Goal: Transaction & Acquisition: Book appointment/travel/reservation

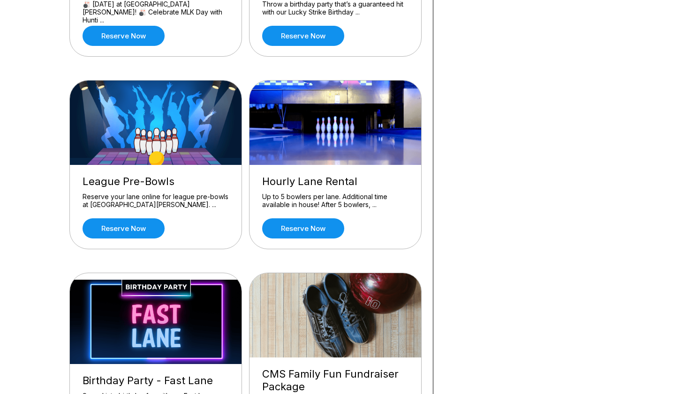
scroll to position [375, 0]
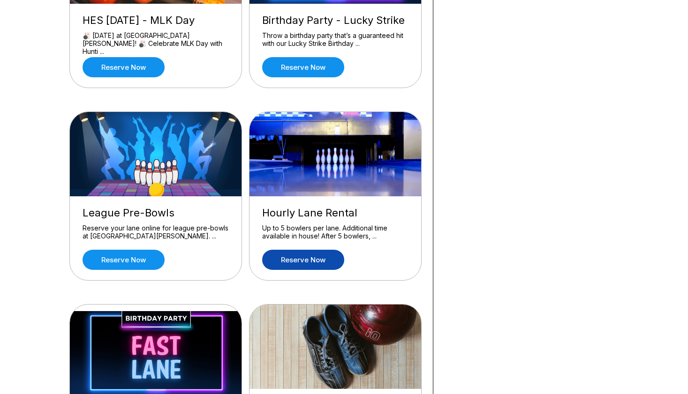
click at [314, 256] on link "Reserve now" at bounding box center [303, 260] width 82 height 20
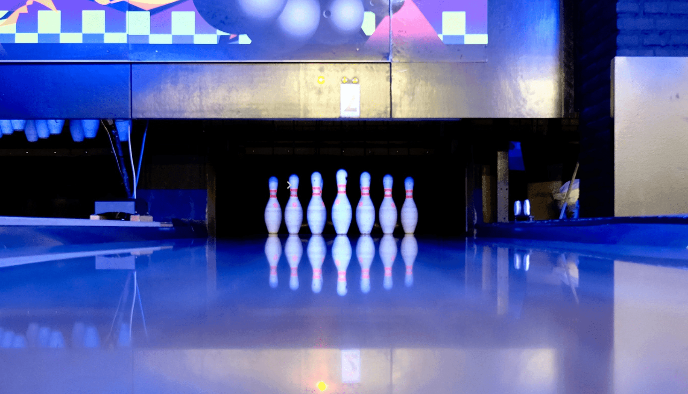
click at [143, 133] on icon at bounding box center [145, 130] width 5 height 5
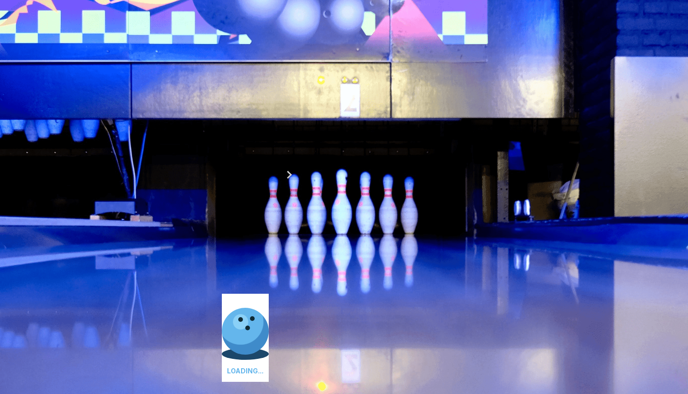
click at [155, 123] on icon at bounding box center [157, 120] width 5 height 5
type input "*"
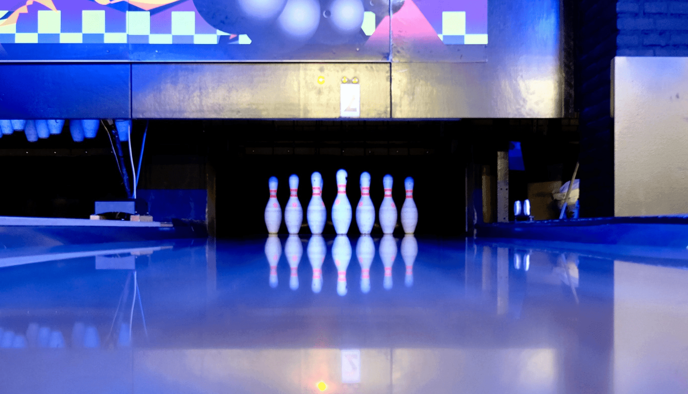
click at [304, 249] on link "Reserve now" at bounding box center [303, 250] width 82 height 20
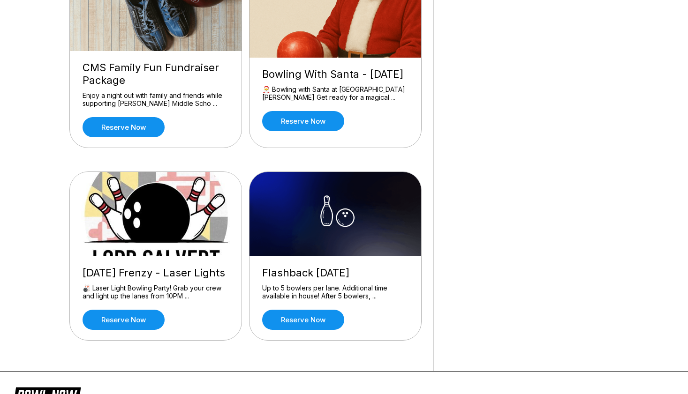
scroll to position [750, 0]
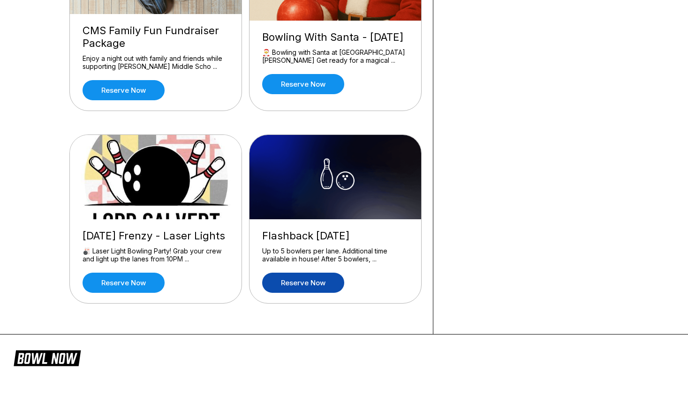
click at [303, 282] on link "Reserve now" at bounding box center [303, 283] width 82 height 20
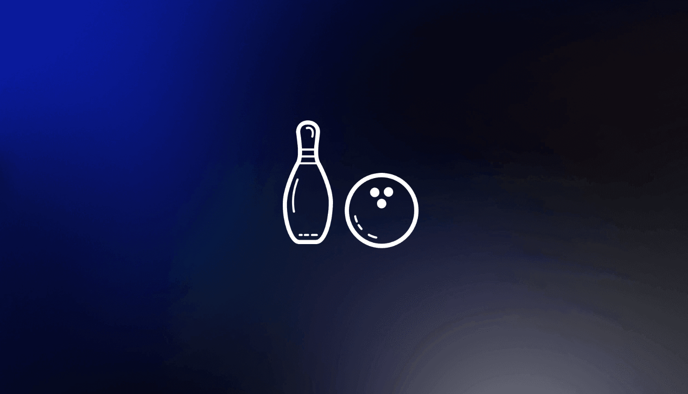
click at [305, 249] on link "Reserve now" at bounding box center [303, 250] width 82 height 20
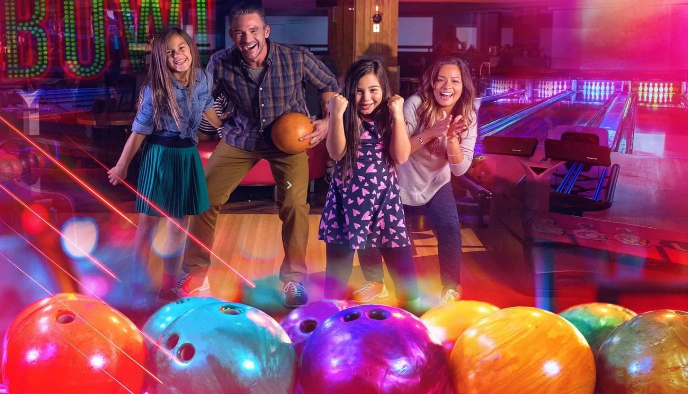
click at [155, 123] on icon at bounding box center [157, 120] width 5 height 5
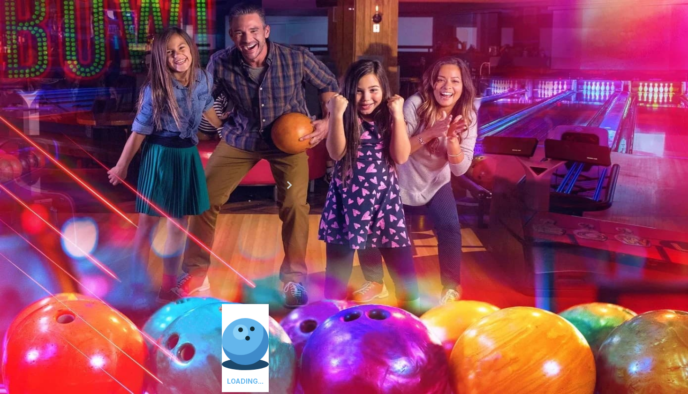
click at [155, 123] on icon at bounding box center [157, 120] width 5 height 5
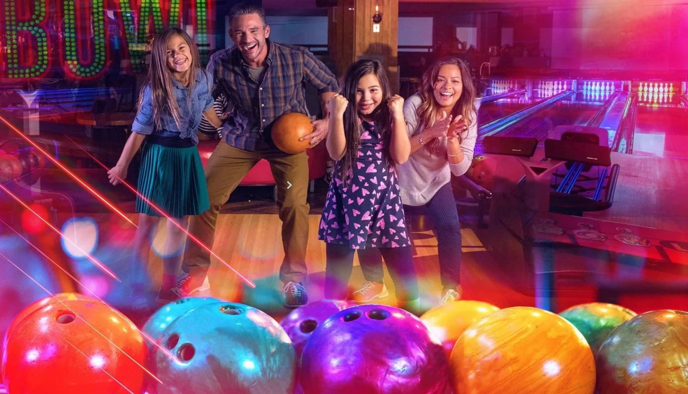
click at [81, 126] on button at bounding box center [78, 121] width 13 height 10
click at [83, 126] on button at bounding box center [78, 121] width 13 height 10
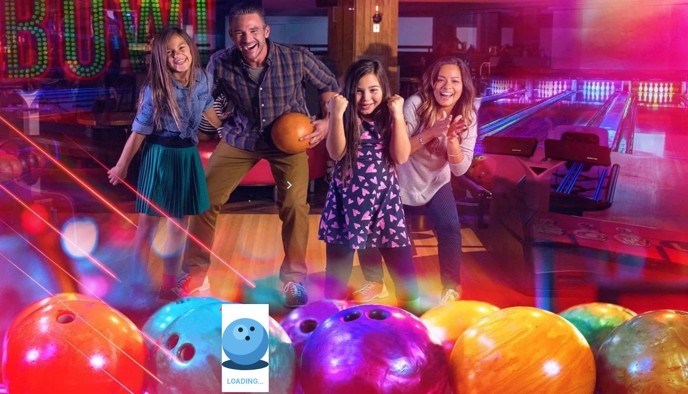
click at [83, 126] on button at bounding box center [78, 121] width 13 height 10
type input "*"
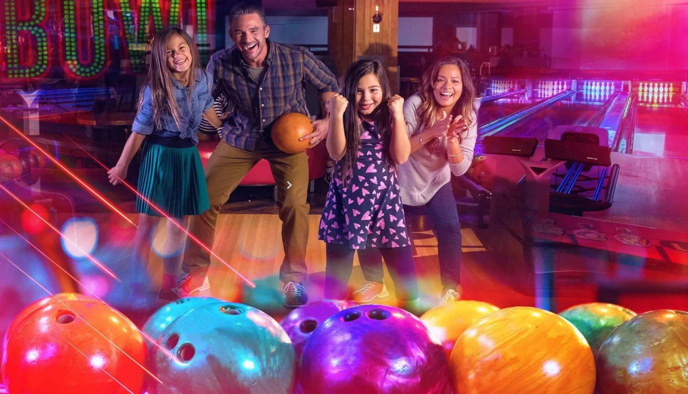
click at [215, 157] on div "Lane? * How many hours? *" at bounding box center [245, 136] width 346 height 61
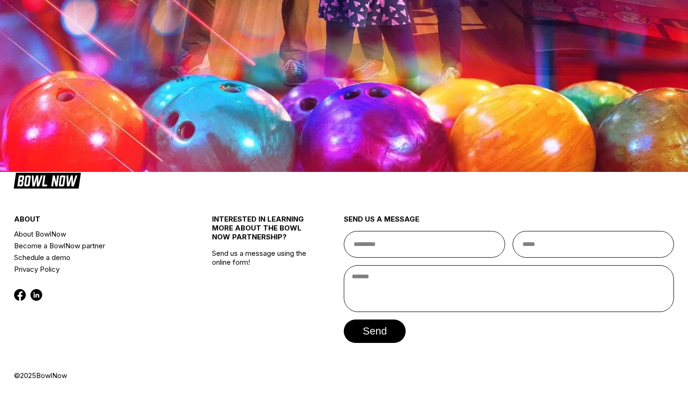
scroll to position [375, 0]
click at [105, 136] on span "Continue" at bounding box center [111, 131] width 79 height 9
click at [108, 136] on span "Continue" at bounding box center [111, 131] width 79 height 9
click at [116, 105] on button "6:00 PM" at bounding box center [94, 97] width 44 height 13
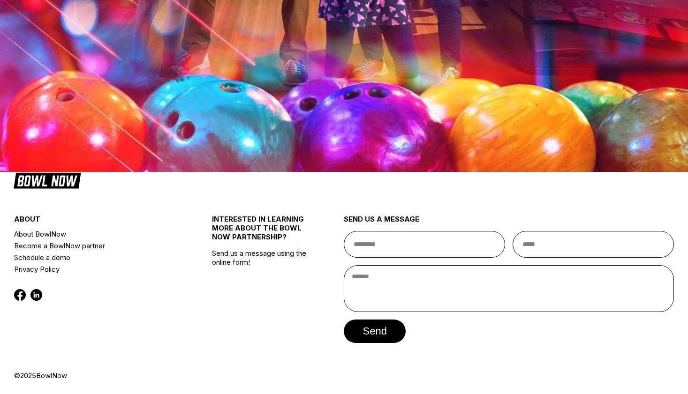
click at [100, 143] on button "Continue" at bounding box center [111, 130] width 79 height 23
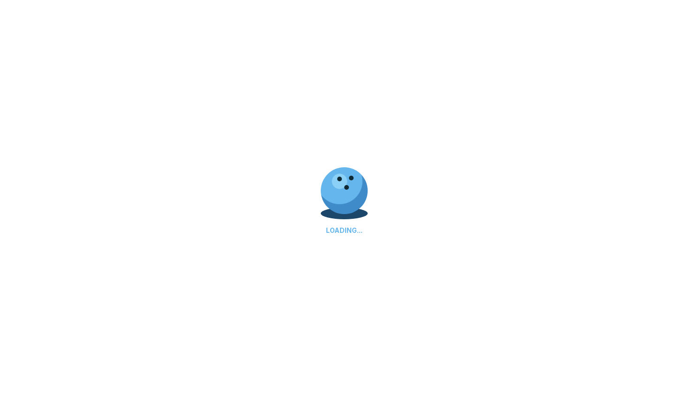
select select "**"
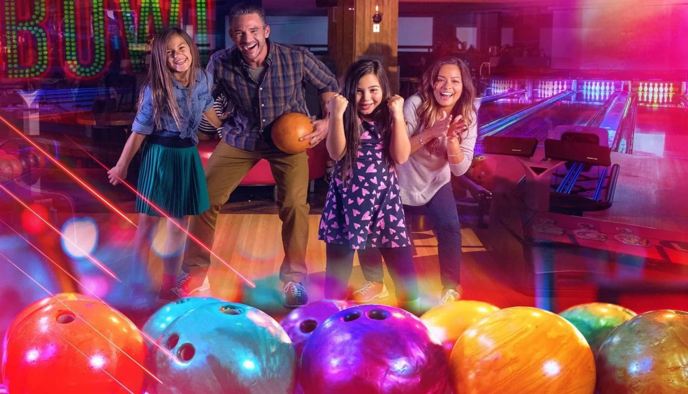
click at [139, 189] on input "text" at bounding box center [245, 194] width 346 height 27
type input "****"
type input "*"
type input "*****"
type input "**********"
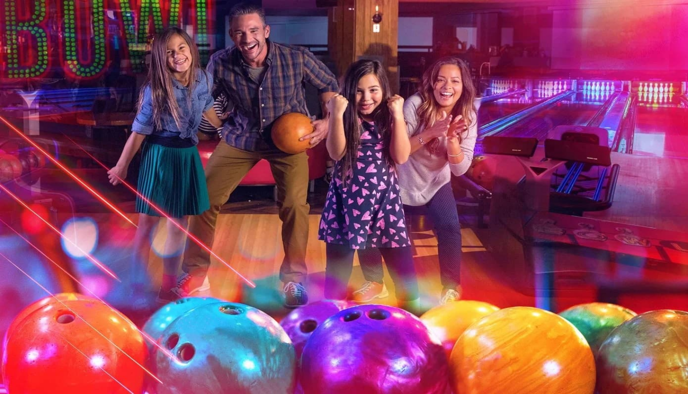
select select "*"
select select "****"
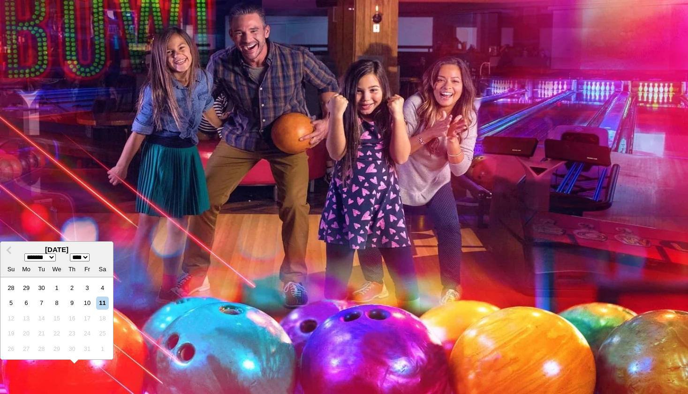
click at [139, 283] on input "text" at bounding box center [105, 287] width 67 height 9
click at [56, 254] on select "******* ******** ***** ***** *** **** **** ****** ********* ******* ******** **…" at bounding box center [39, 258] width 31 height 8
select select "*"
click at [56, 254] on select "******* ******** ***** ***** *** **** **** ****** ********* ******* ******** **…" at bounding box center [39, 258] width 31 height 8
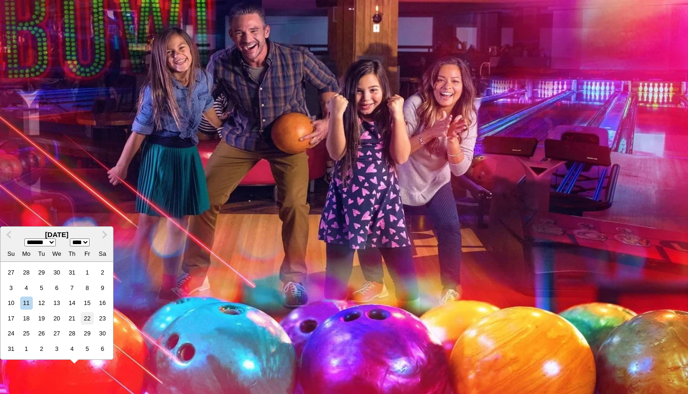
click at [93, 312] on div "22" at bounding box center [87, 318] width 13 height 13
type input "**********"
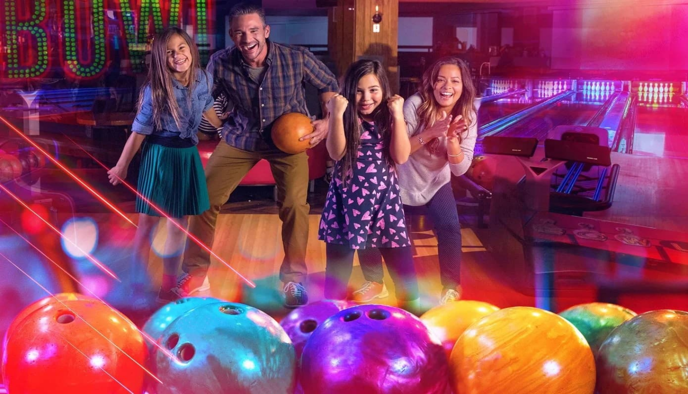
click at [150, 283] on input "**********" at bounding box center [116, 287] width 67 height 9
select select "*"
select select "****"
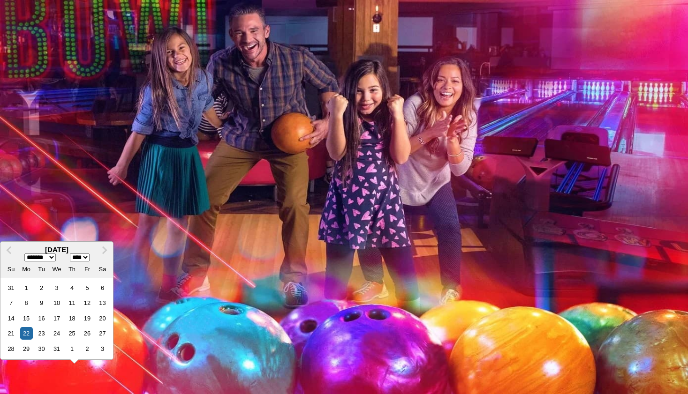
type input "**********"
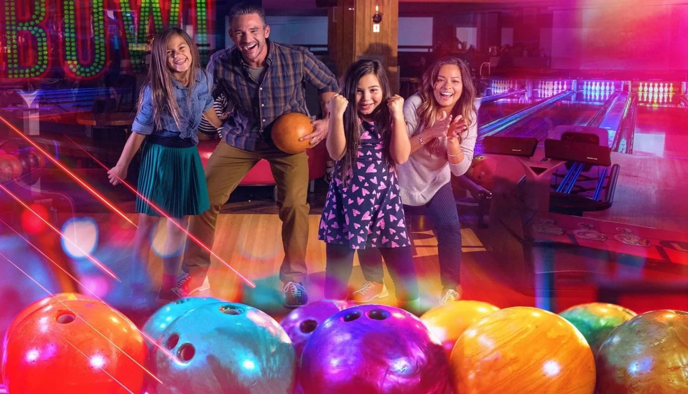
click at [139, 272] on input "tel" at bounding box center [105, 276] width 67 height 9
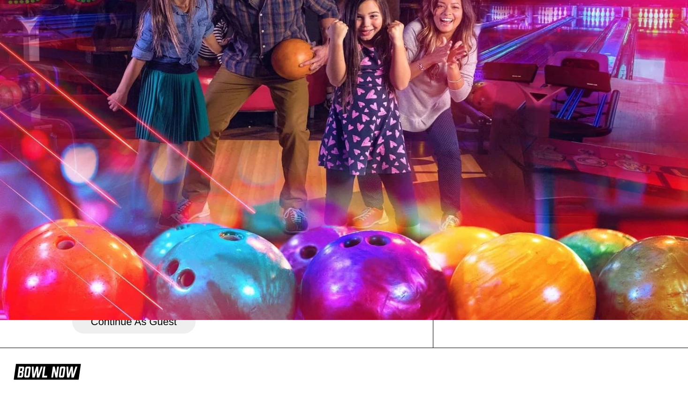
scroll to position [94, 0]
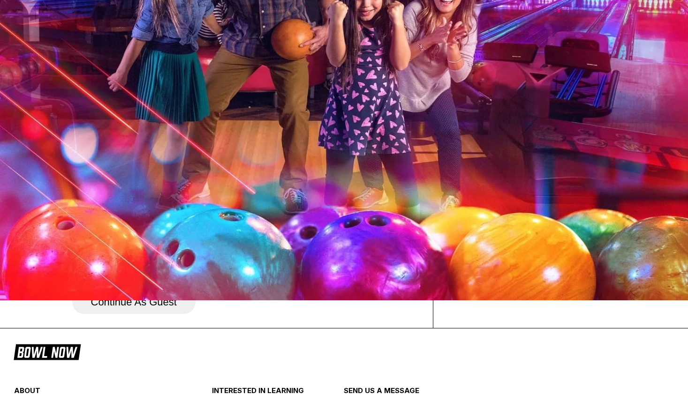
type input "**********"
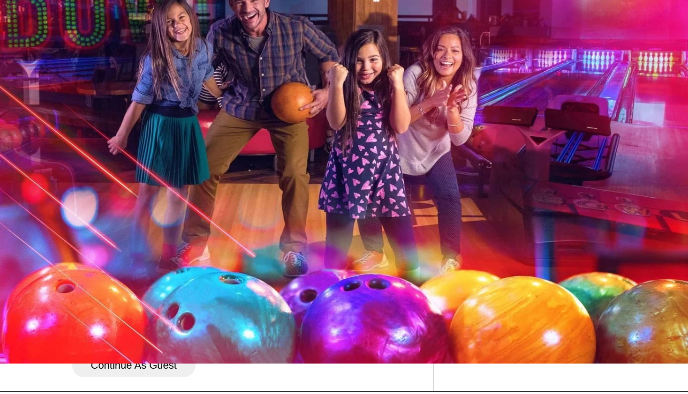
scroll to position [47, 0]
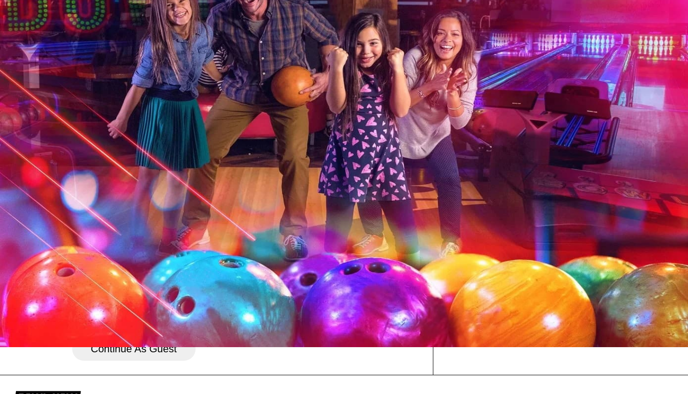
click at [180, 336] on button "Create account" at bounding box center [126, 325] width 108 height 23
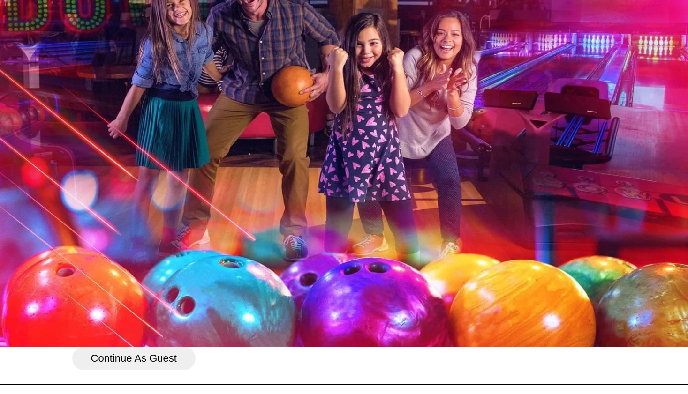
click at [53, 308] on div "**********" at bounding box center [343, 191] width 609 height 388
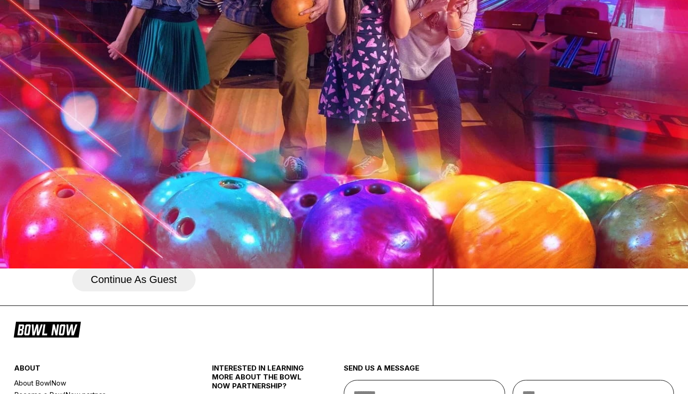
scroll to position [141, 0]
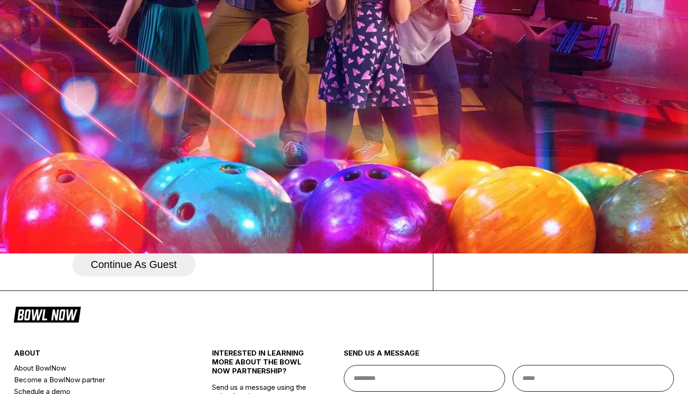
click at [180, 253] on button "Create account" at bounding box center [126, 241] width 108 height 23
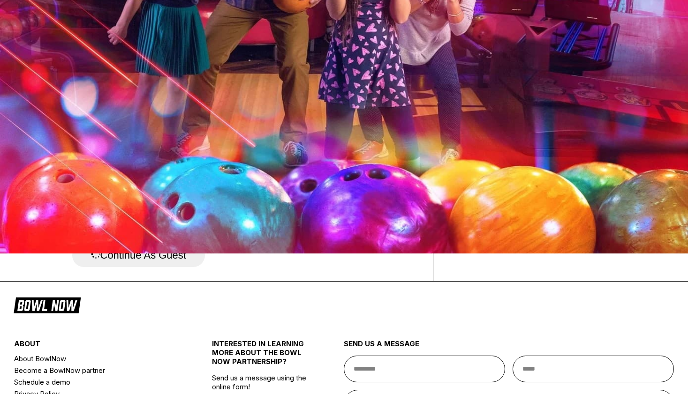
scroll to position [0, 0]
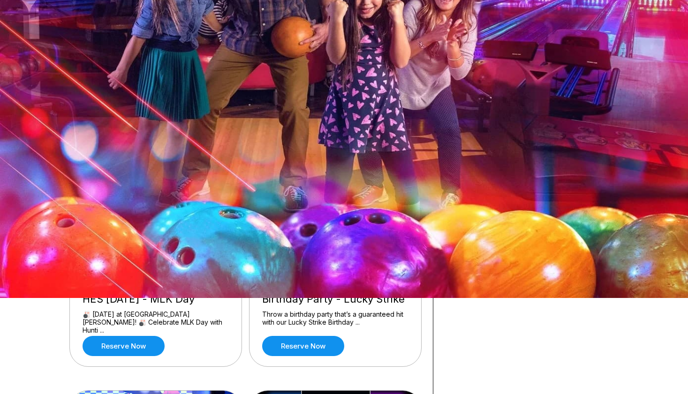
scroll to position [94, 0]
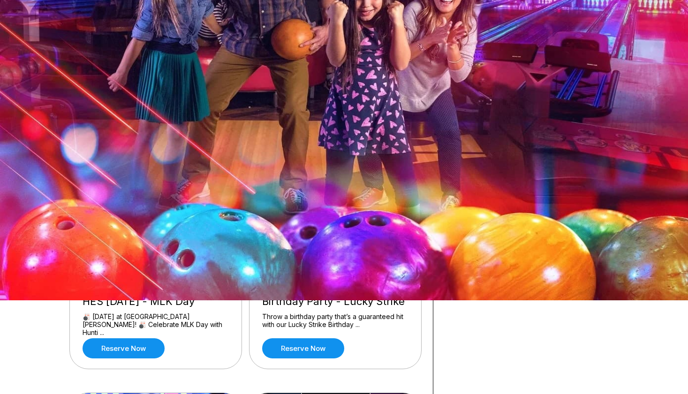
click at [295, 152] on link "Reserve now" at bounding box center [303, 156] width 82 height 20
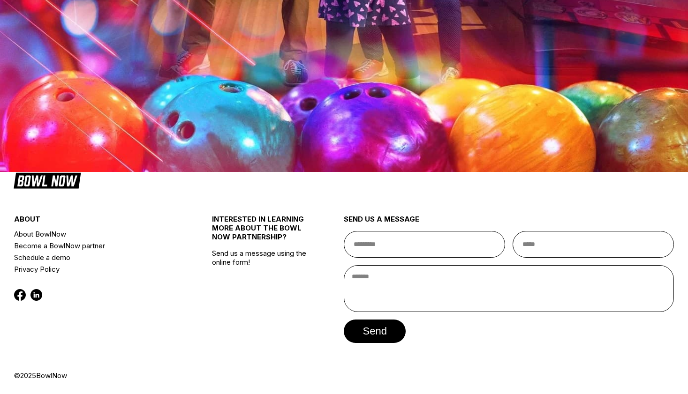
scroll to position [234, 0]
click at [116, 105] on button "6:00 PM" at bounding box center [94, 97] width 44 height 13
click at [106, 143] on button "Continue" at bounding box center [111, 130] width 79 height 23
click at [116, 105] on button "6:00 PM" at bounding box center [94, 97] width 44 height 13
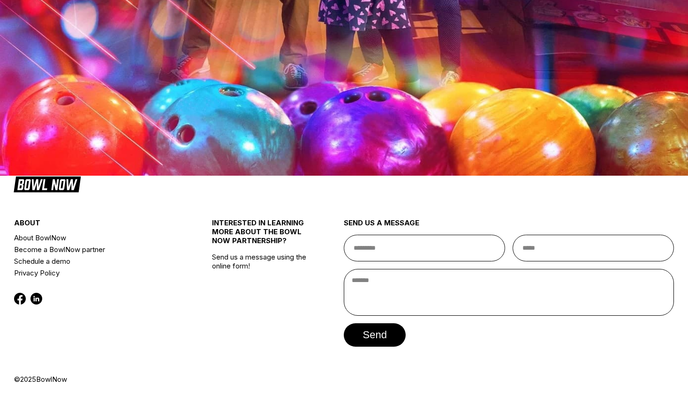
scroll to position [234, 0]
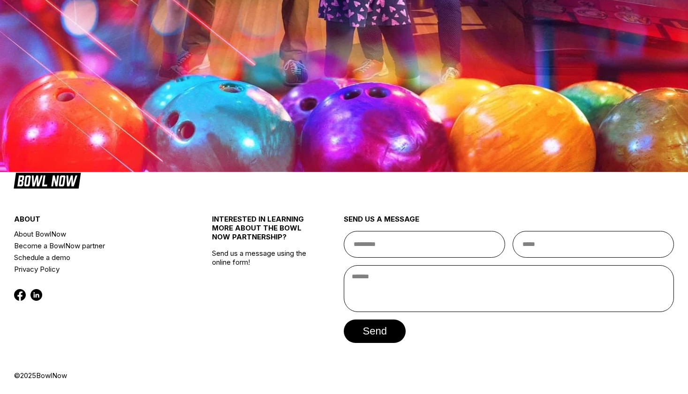
click at [110, 143] on button "Continue" at bounding box center [111, 130] width 79 height 23
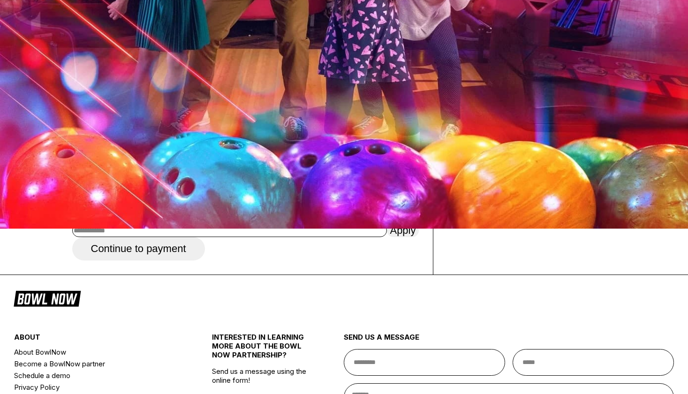
scroll to position [151, 0]
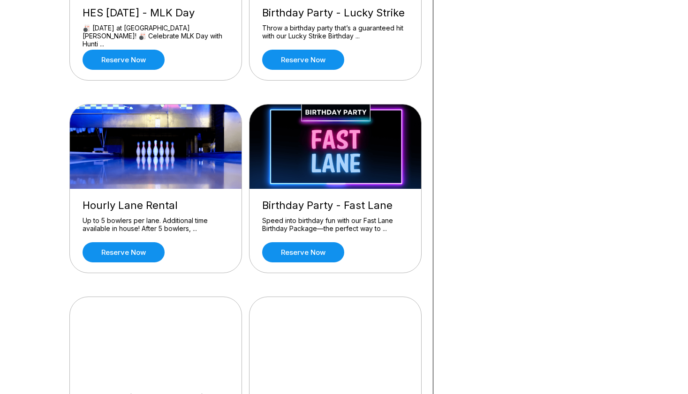
scroll to position [422, 0]
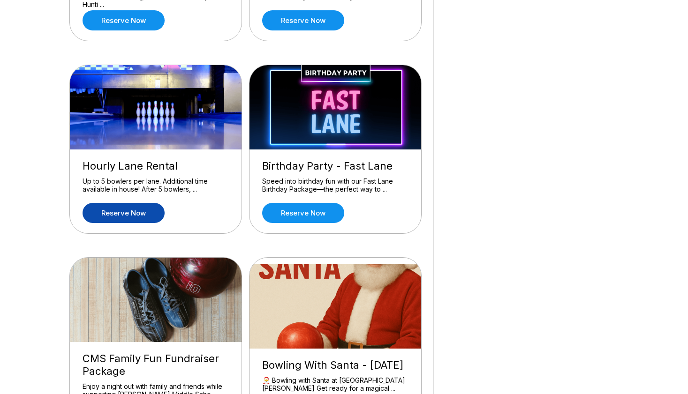
click at [117, 211] on link "Reserve now" at bounding box center [124, 213] width 82 height 20
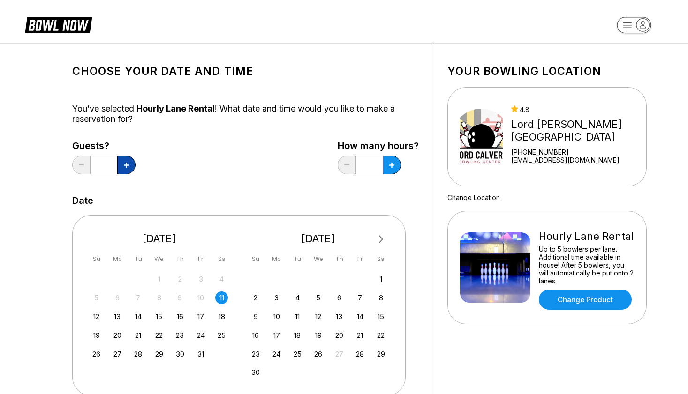
click at [128, 163] on icon at bounding box center [126, 165] width 5 height 5
click at [128, 162] on button at bounding box center [126, 165] width 18 height 19
type input "*"
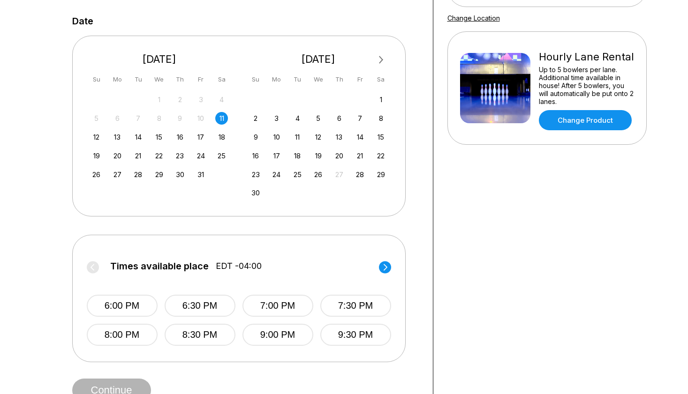
scroll to position [188, 0]
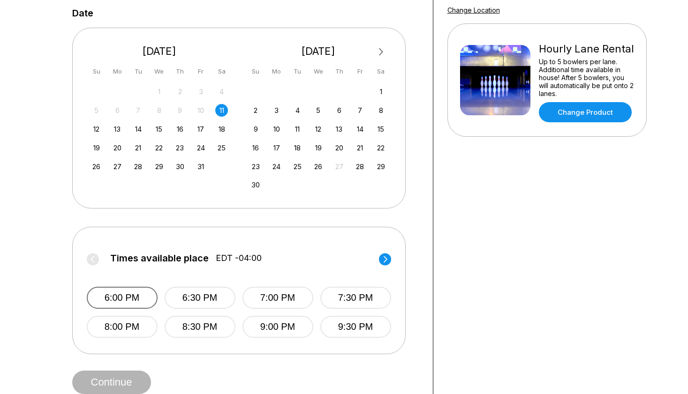
click at [122, 294] on button "6:00 PM" at bounding box center [122, 298] width 71 height 22
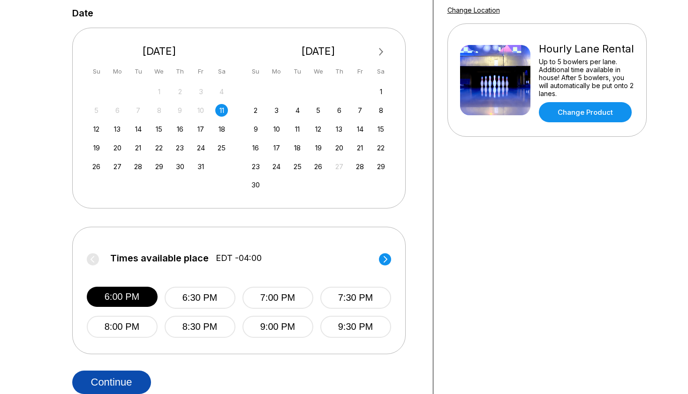
click at [104, 377] on button "Continue" at bounding box center [111, 382] width 79 height 23
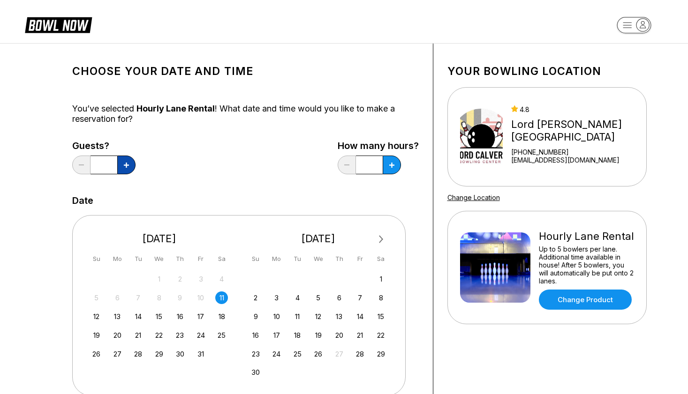
click at [126, 163] on icon at bounding box center [126, 165] width 5 height 5
type input "*"
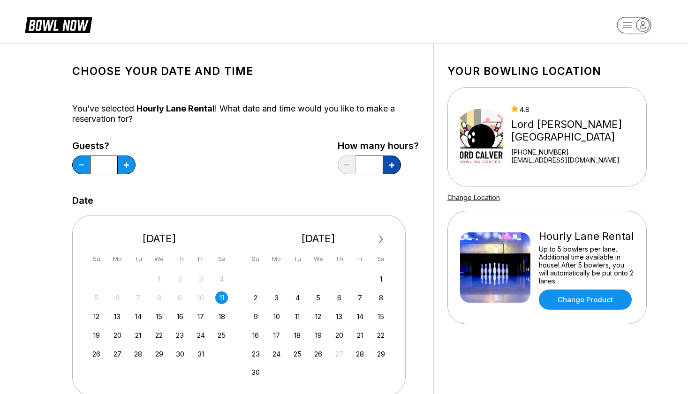
click at [388, 164] on button at bounding box center [392, 165] width 18 height 19
type input "***"
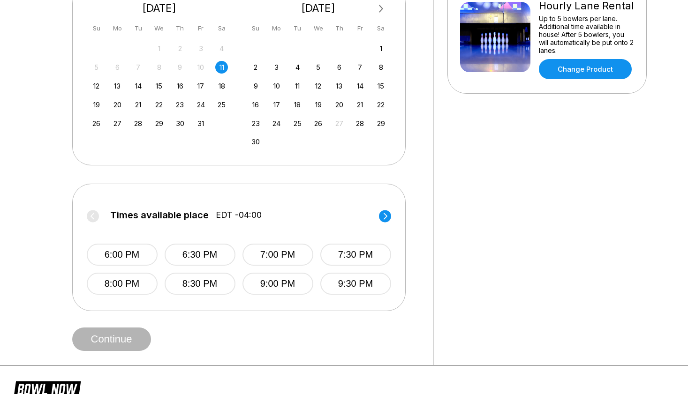
scroll to position [234, 0]
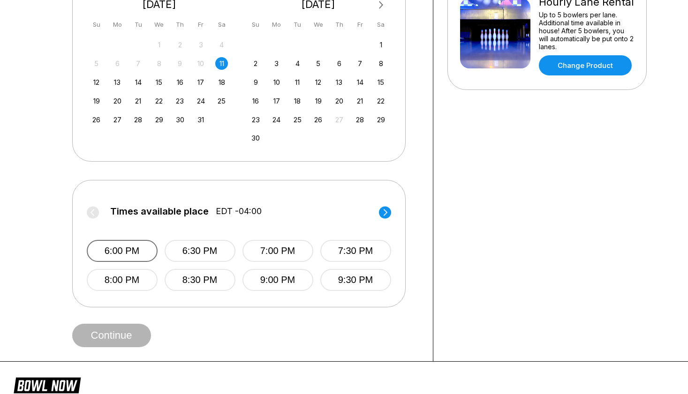
click at [126, 247] on button "6:00 PM" at bounding box center [122, 251] width 71 height 22
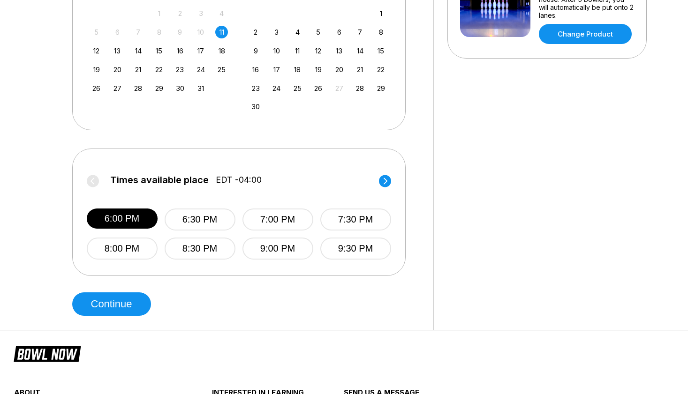
scroll to position [375, 0]
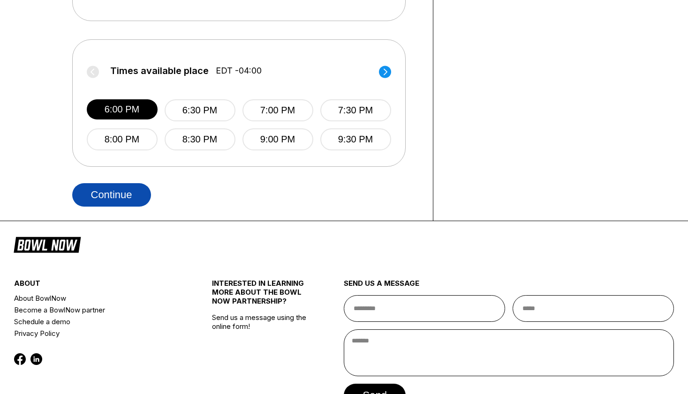
click at [114, 191] on button "Continue" at bounding box center [111, 194] width 79 height 23
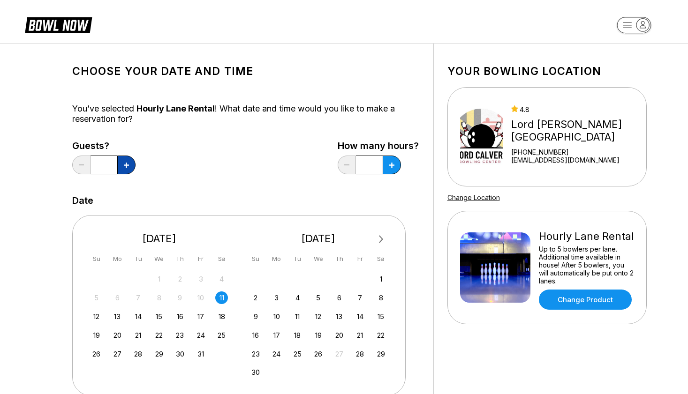
click at [121, 162] on button at bounding box center [126, 165] width 18 height 19
click at [122, 162] on button at bounding box center [126, 165] width 18 height 19
type input "*"
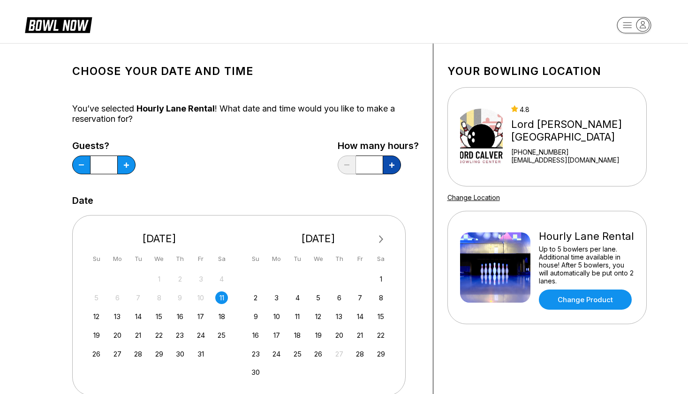
click at [391, 163] on icon at bounding box center [391, 165] width 5 height 5
click at [392, 166] on icon at bounding box center [391, 165] width 5 height 5
click at [346, 164] on button at bounding box center [347, 165] width 18 height 19
type input "***"
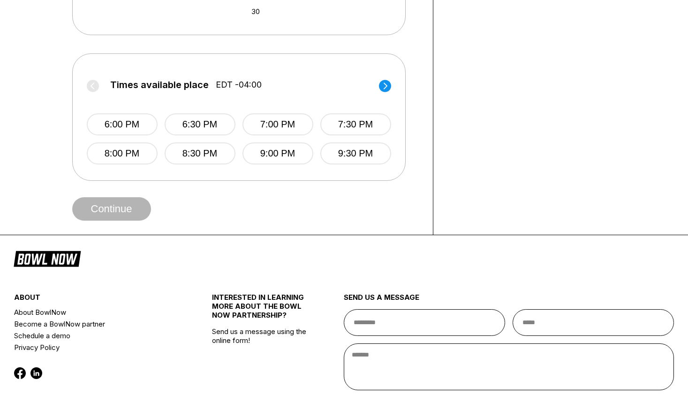
scroll to position [375, 0]
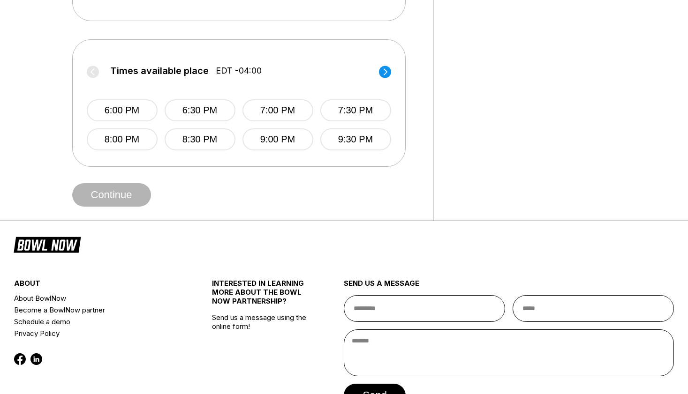
click at [108, 193] on span "Continue" at bounding box center [111, 195] width 79 height 9
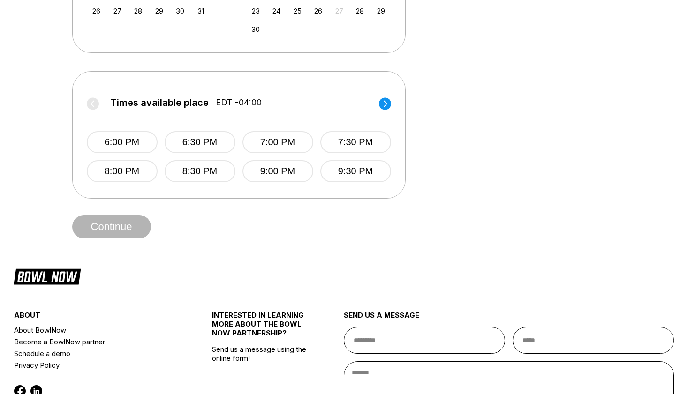
scroll to position [328, 0]
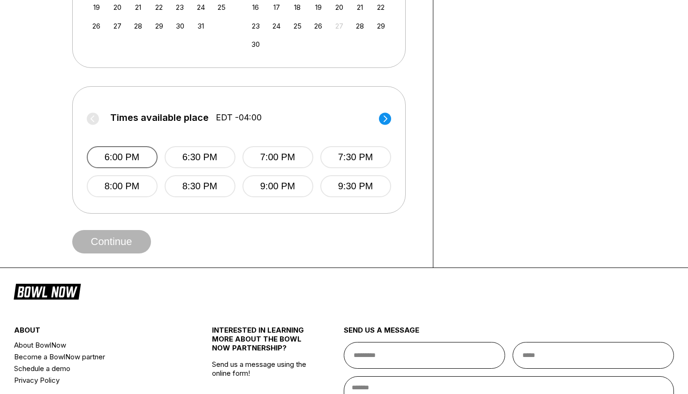
click at [119, 153] on button "6:00 PM" at bounding box center [122, 157] width 71 height 22
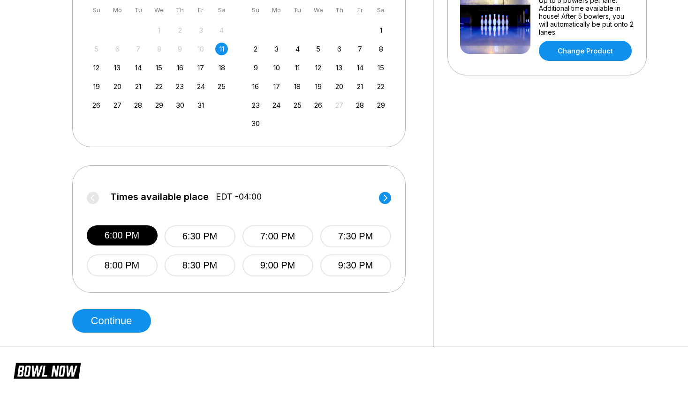
scroll to position [281, 0]
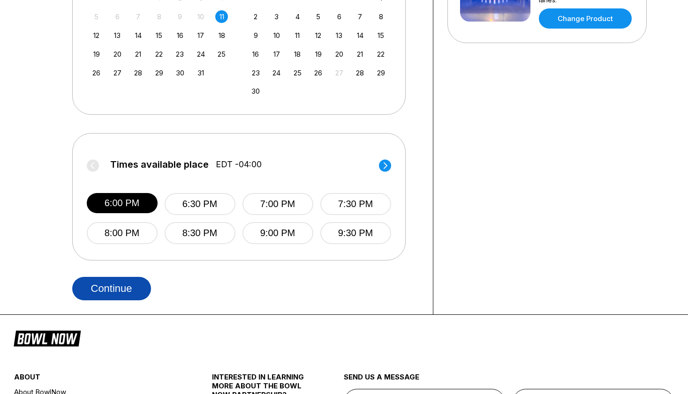
click at [109, 285] on button "Continue" at bounding box center [111, 288] width 79 height 23
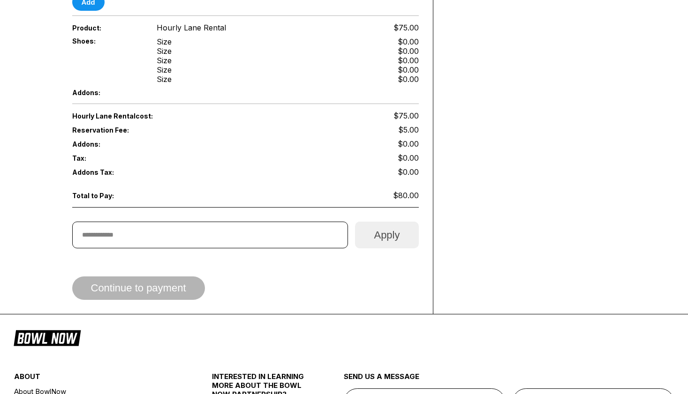
scroll to position [422, 0]
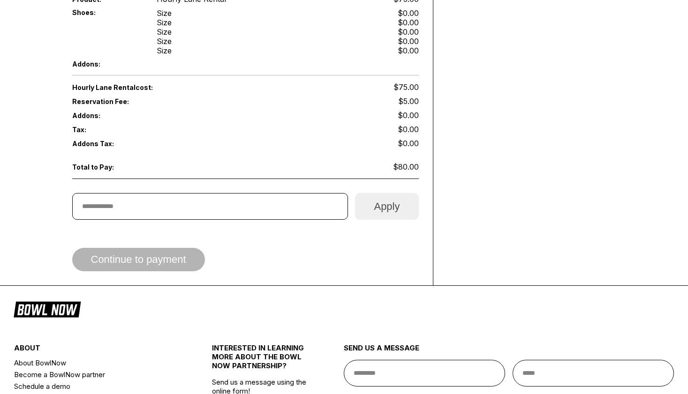
click at [133, 257] on span "Continue to payment" at bounding box center [138, 260] width 133 height 9
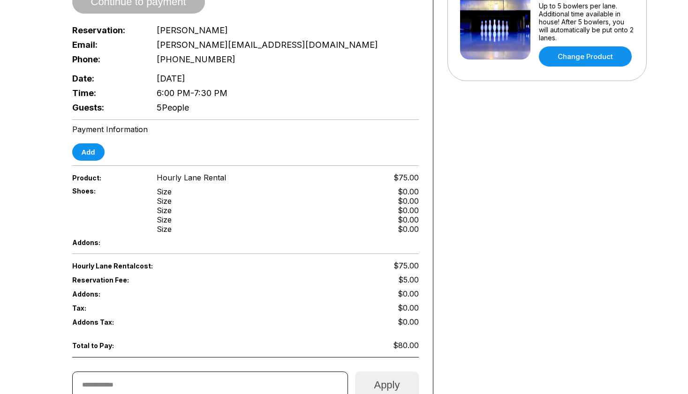
scroll to position [234, 0]
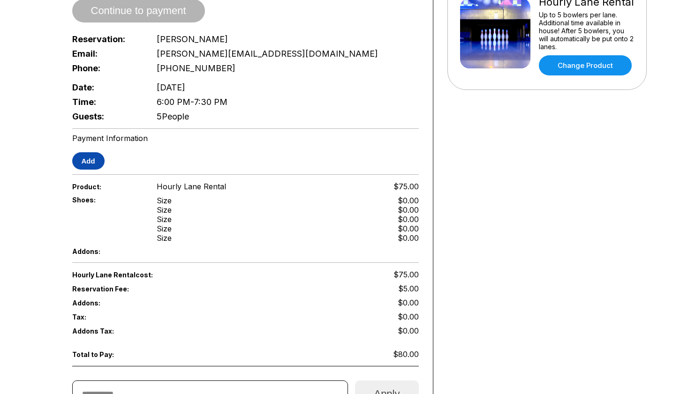
click at [90, 160] on button "Add" at bounding box center [88, 160] width 32 height 17
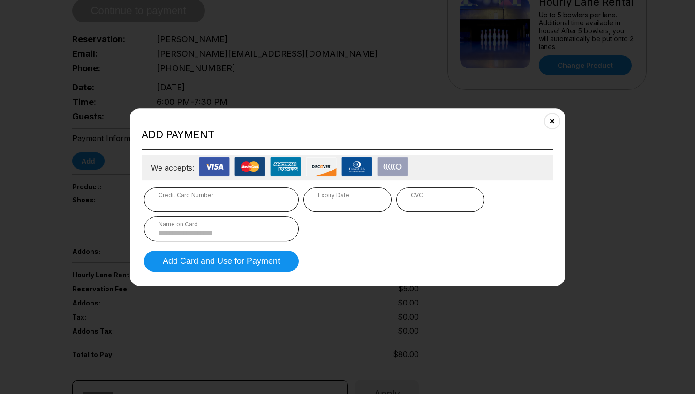
click at [438, 199] on iframe at bounding box center [440, 203] width 59 height 9
click at [185, 233] on input at bounding box center [221, 233] width 126 height 8
type input "*"
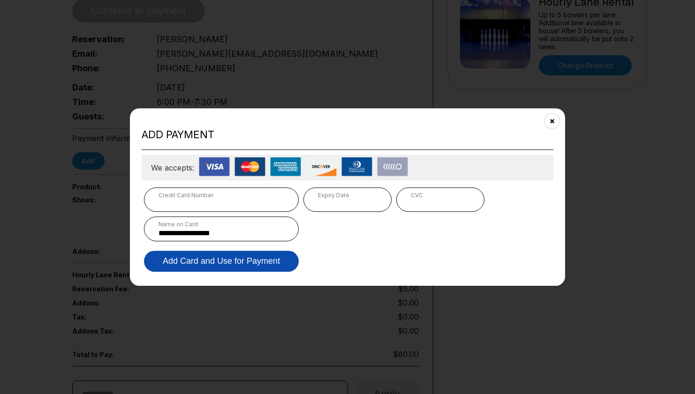
type input "**********"
click at [206, 256] on button "Add Card and Use for Payment" at bounding box center [221, 261] width 155 height 21
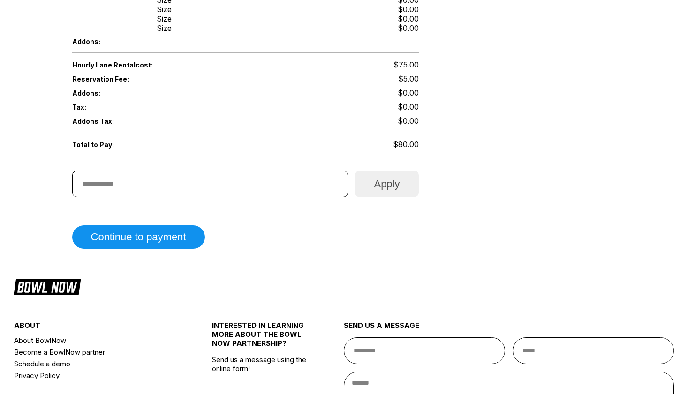
scroll to position [469, 0]
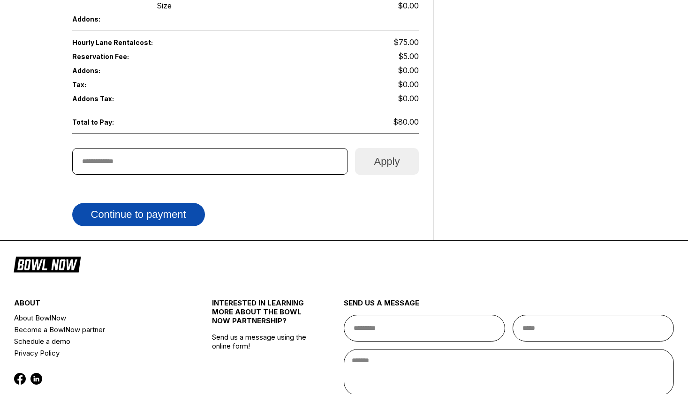
click at [122, 213] on button "Continue to payment" at bounding box center [138, 214] width 133 height 23
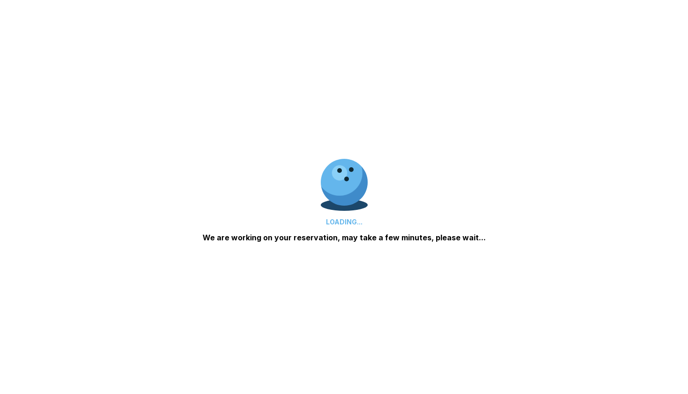
scroll to position [182, 0]
